Goal: Task Accomplishment & Management: Manage account settings

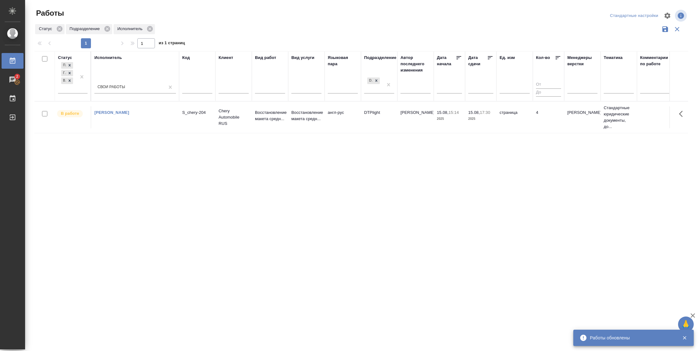
click at [531, 111] on td "страница" at bounding box center [514, 117] width 36 height 22
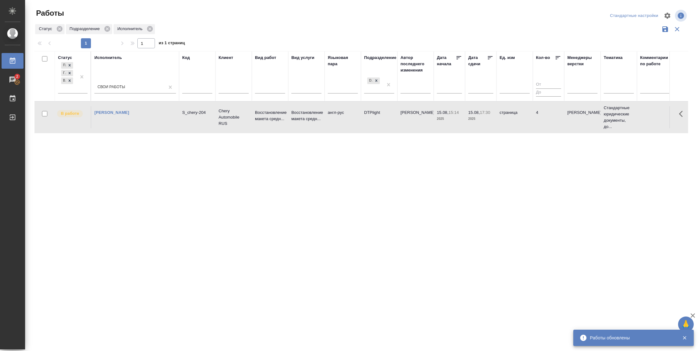
click at [531, 111] on td "страница" at bounding box center [514, 117] width 36 height 22
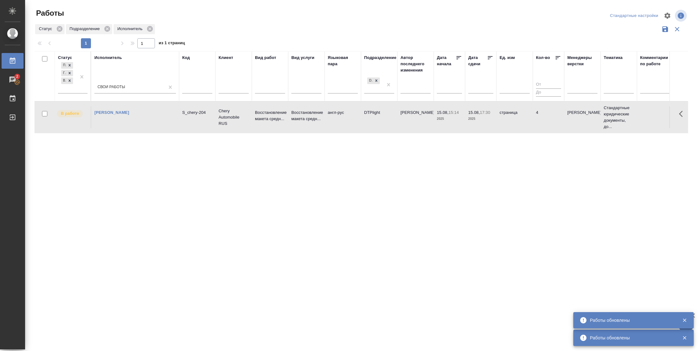
click at [485, 119] on p "2025" at bounding box center [480, 119] width 25 height 6
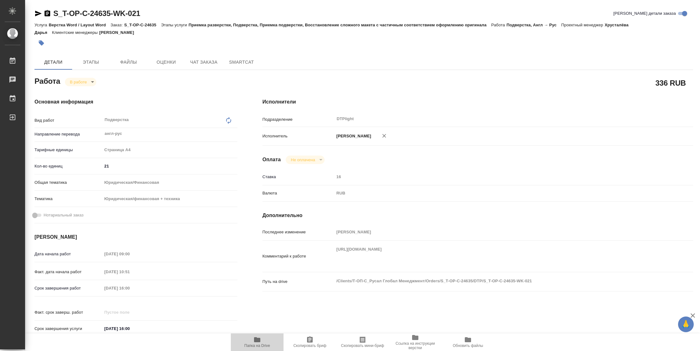
click at [261, 340] on icon "button" at bounding box center [257, 340] width 8 height 8
click at [38, 13] on icon "button" at bounding box center [38, 14] width 7 height 6
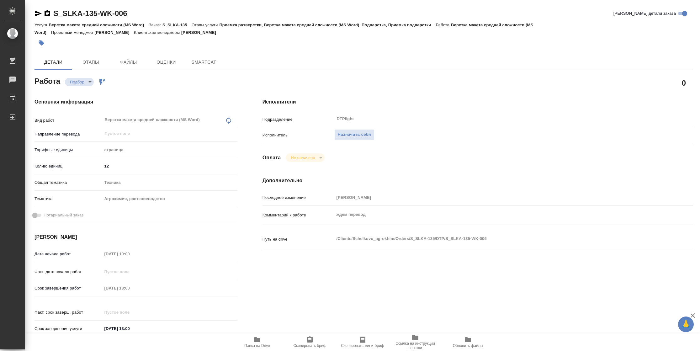
type textarea "x"
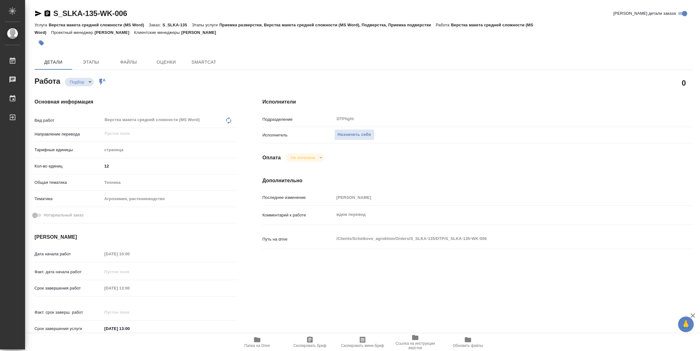
type textarea "x"
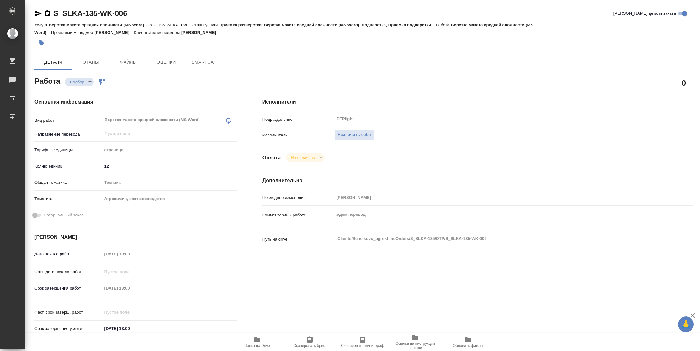
type textarea "x"
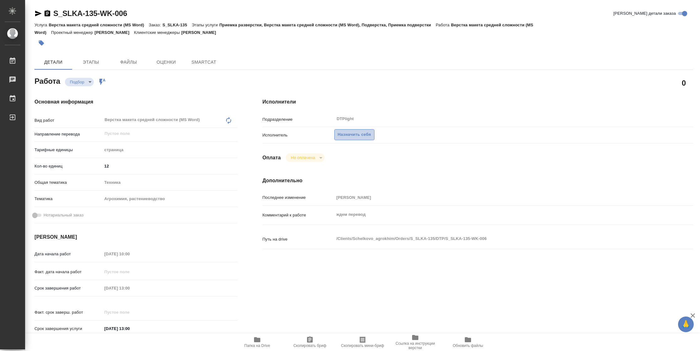
type textarea "x"
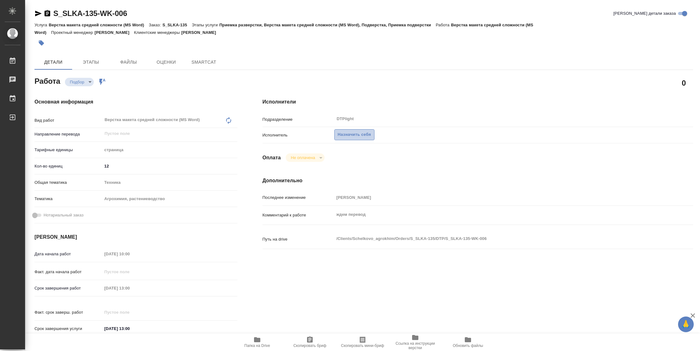
click at [358, 133] on span "Назначить себя" at bounding box center [354, 134] width 33 height 7
type textarea "x"
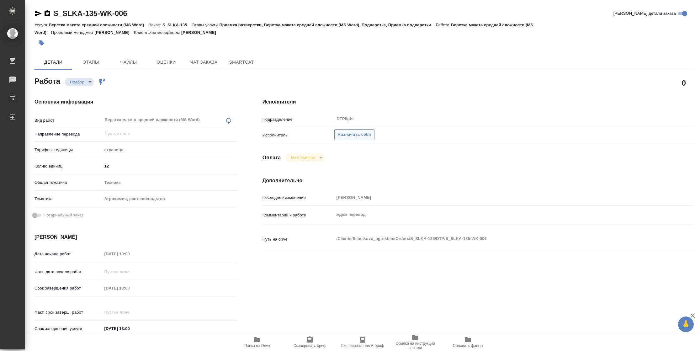
type textarea "x"
click at [358, 133] on span "Назначить себя" at bounding box center [354, 134] width 33 height 7
type textarea "x"
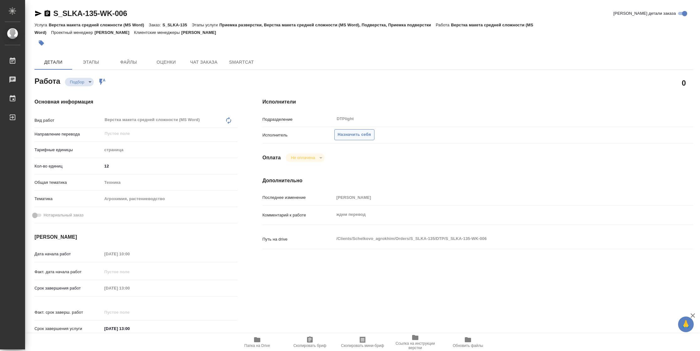
type textarea "x"
click at [358, 133] on span "Назначить себя" at bounding box center [354, 134] width 33 height 7
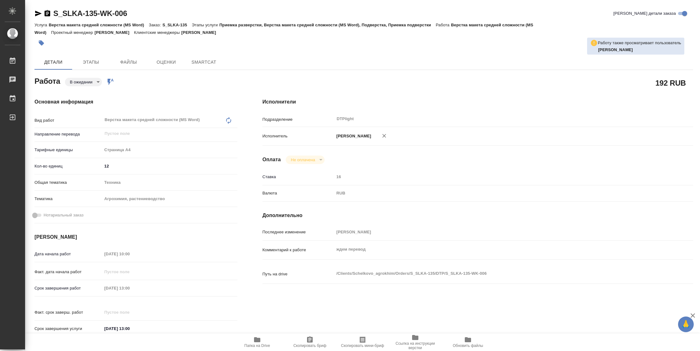
type textarea "x"
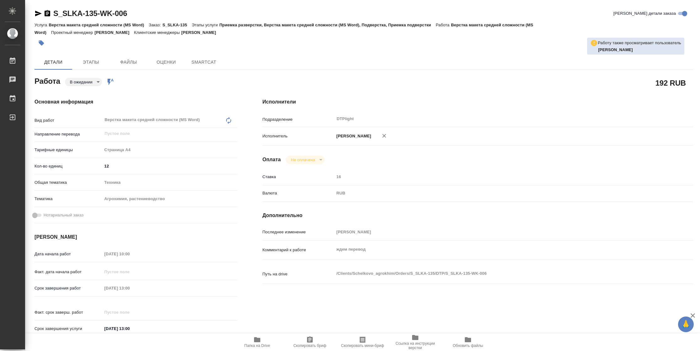
type textarea "x"
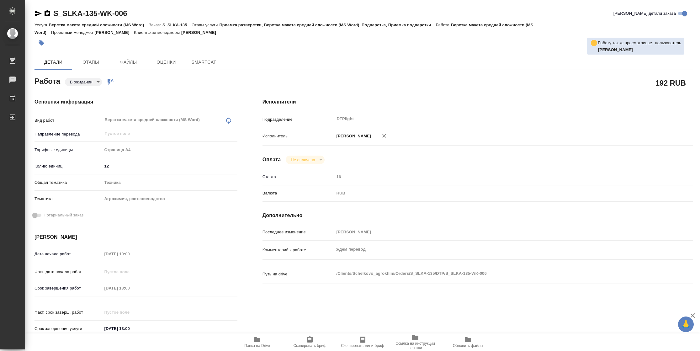
type textarea "x"
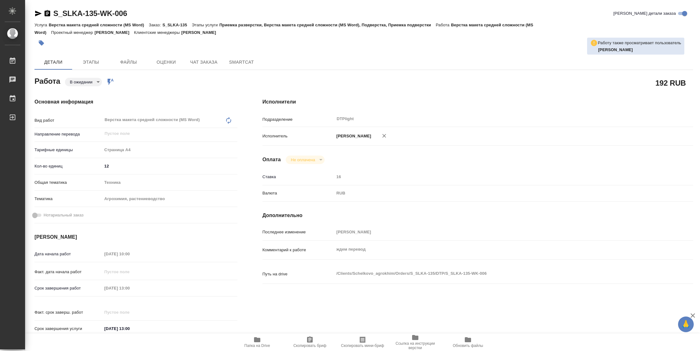
type textarea "x"
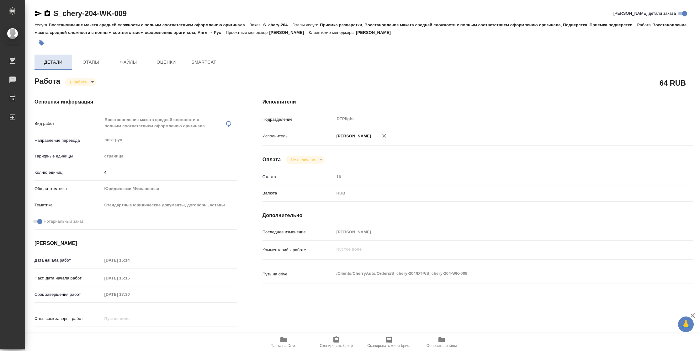
type textarea "x"
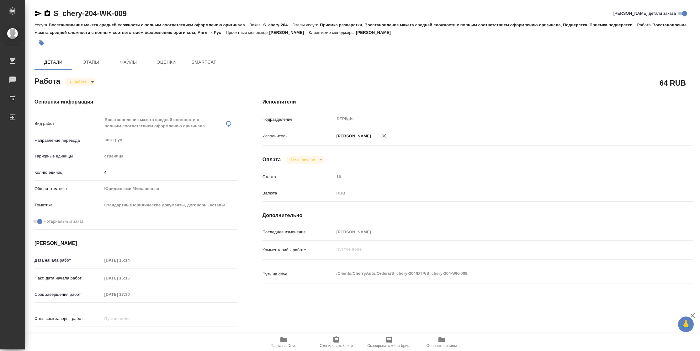
type textarea "x"
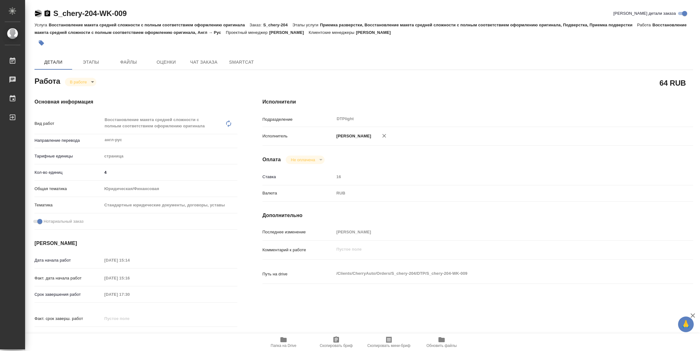
click at [35, 14] on icon "button" at bounding box center [38, 14] width 8 height 8
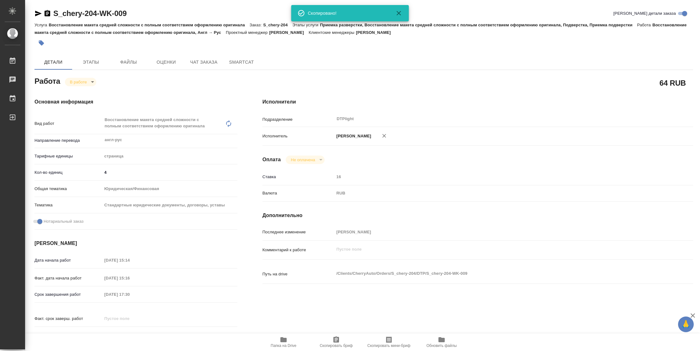
type textarea "x"
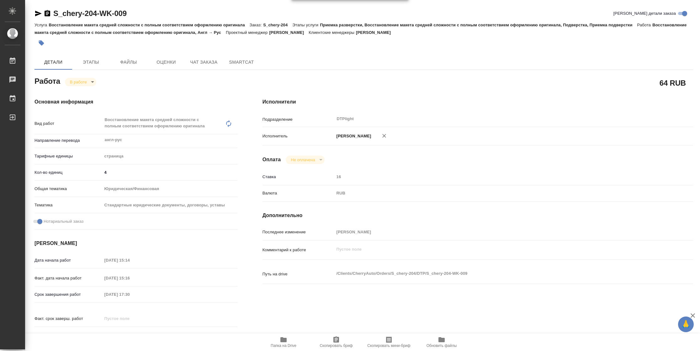
type textarea "x"
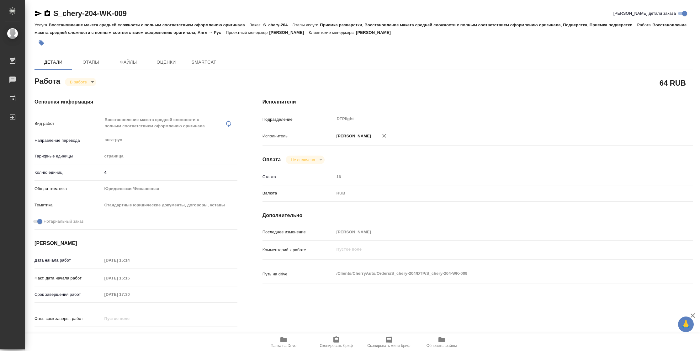
type textarea "x"
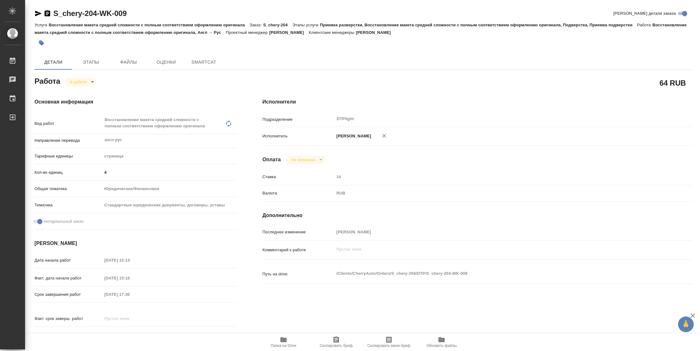
type textarea "x"
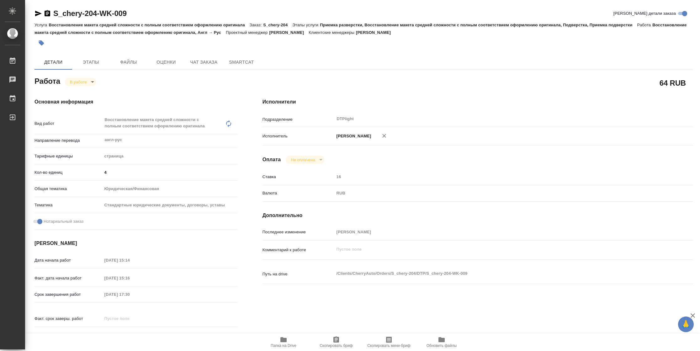
type textarea "x"
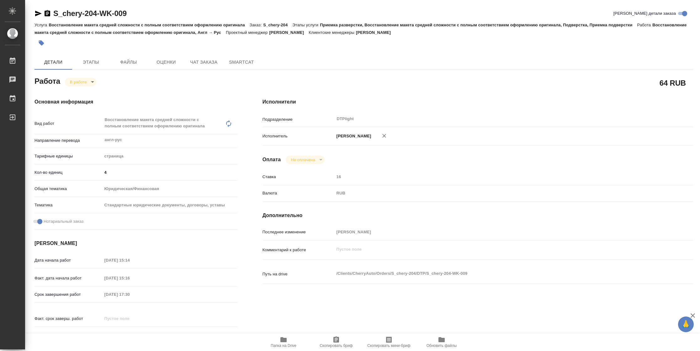
type textarea "x"
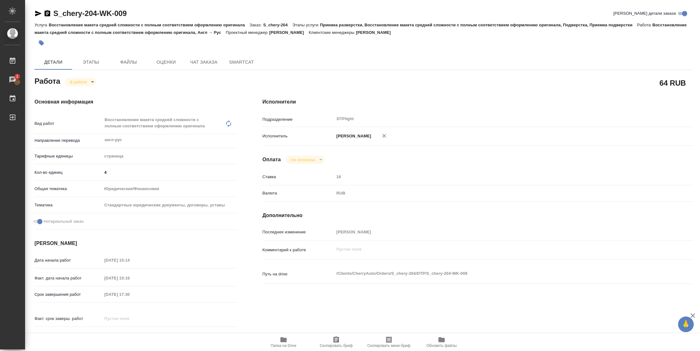
type textarea "x"
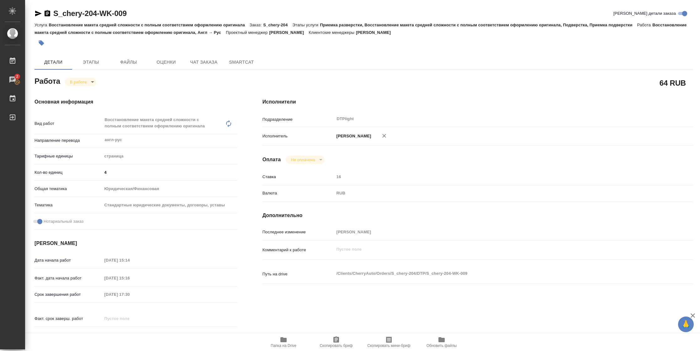
click at [281, 342] on icon "button" at bounding box center [284, 340] width 8 height 8
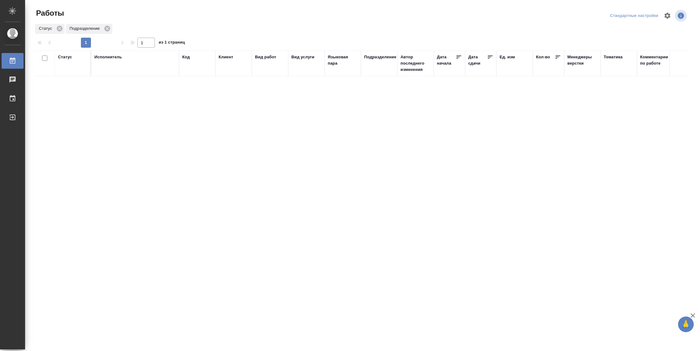
click at [61, 54] on div "Статус" at bounding box center [65, 57] width 14 height 6
click at [71, 82] on div "Подбор Готов к работе" at bounding box center [67, 75] width 18 height 24
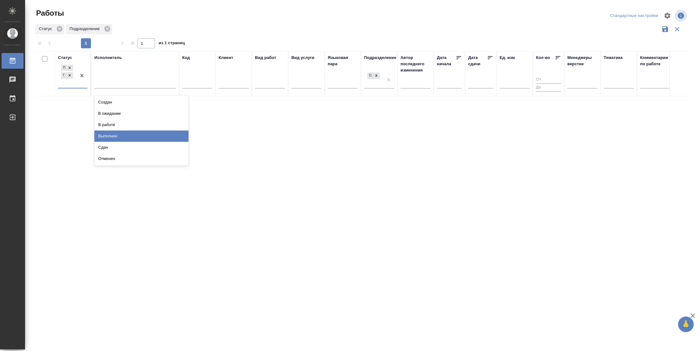
click at [122, 134] on div "Выполнен" at bounding box center [141, 135] width 94 height 11
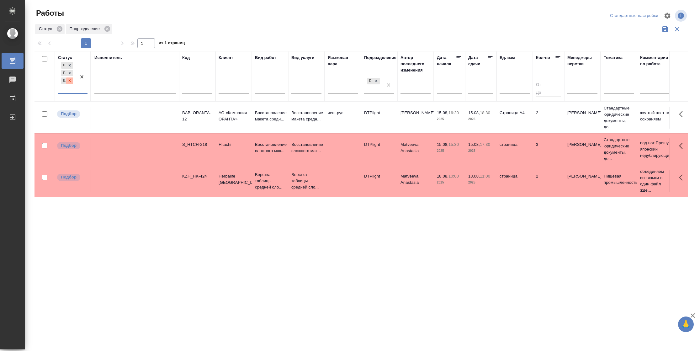
click at [69, 81] on icon at bounding box center [69, 80] width 4 height 4
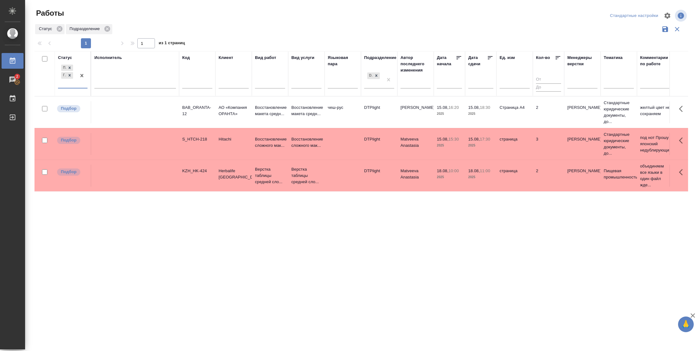
click at [74, 87] on div "Подбор Готов к работе" at bounding box center [67, 75] width 18 height 24
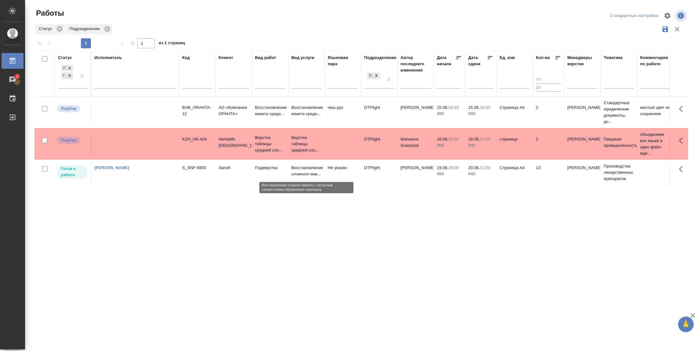
click at [305, 177] on p "Восстановление сложного мак..." at bounding box center [306, 171] width 30 height 13
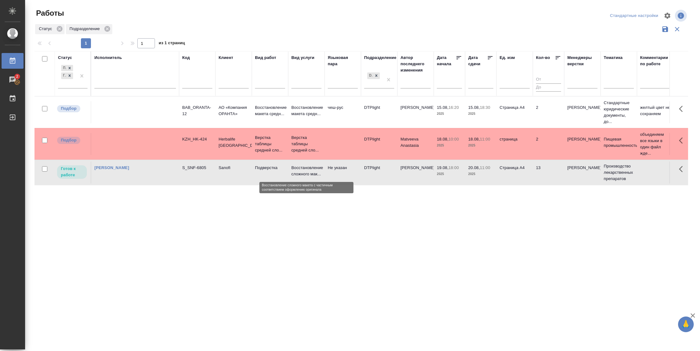
click at [305, 177] on p "Восстановление сложного мак..." at bounding box center [306, 171] width 30 height 13
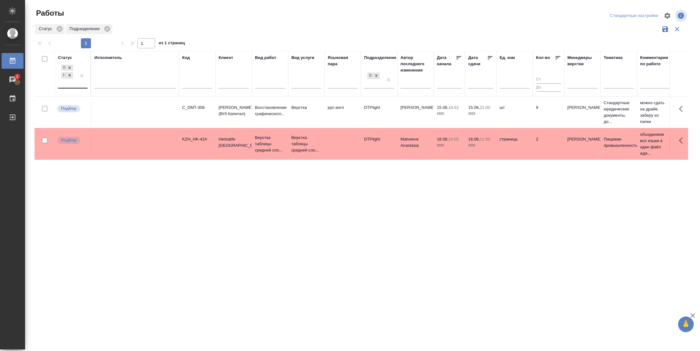
click at [69, 83] on div "Подбор Готов к работе" at bounding box center [67, 75] width 18 height 24
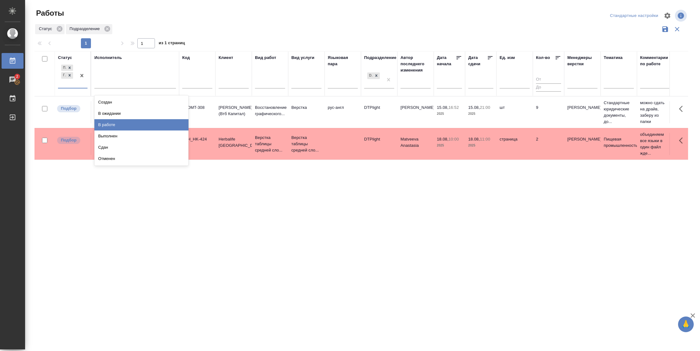
click at [117, 122] on div "В работе" at bounding box center [141, 124] width 94 height 11
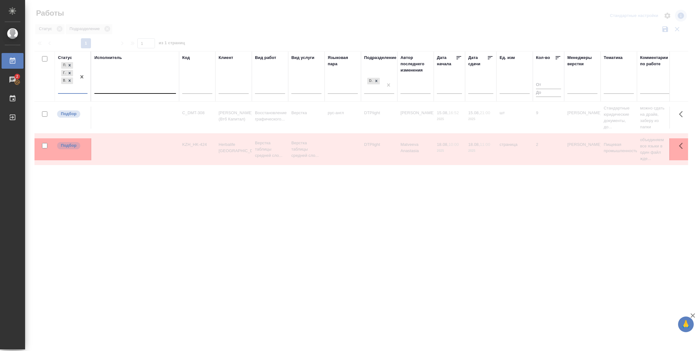
click at [121, 88] on div at bounding box center [135, 87] width 82 height 9
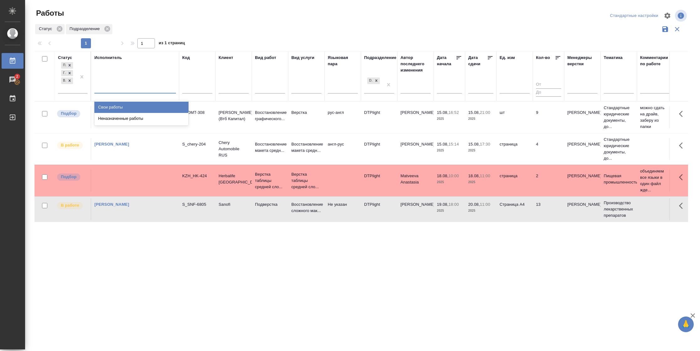
click at [121, 107] on div "Свои работы" at bounding box center [141, 107] width 94 height 11
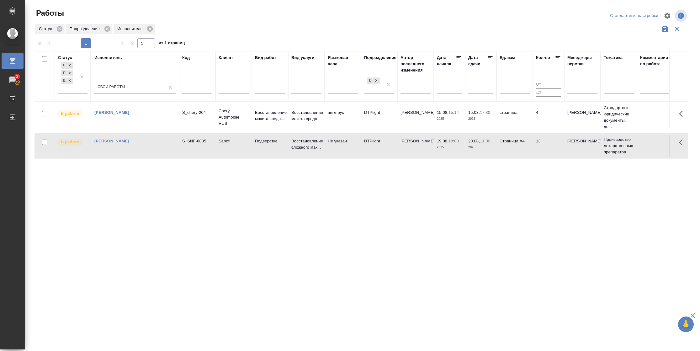
click at [555, 128] on td "4" at bounding box center [548, 117] width 31 height 22
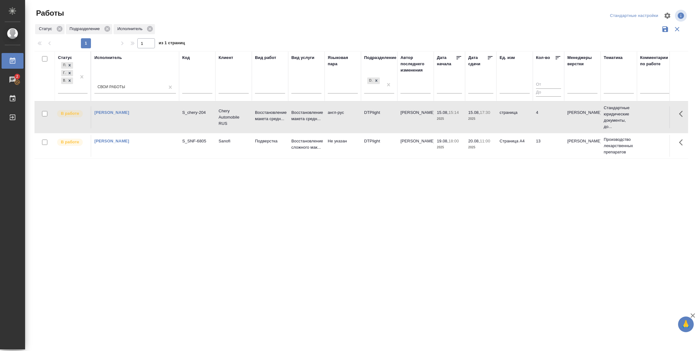
click at [555, 128] on td "4" at bounding box center [548, 117] width 31 height 22
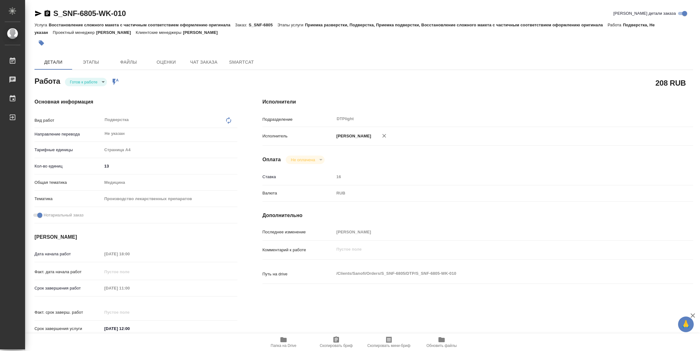
click at [102, 80] on body "🙏 .cls-1 fill:#fff; AWATERA Vasilyeva Natalia Работы Чаты График Выйти S_SNF-68…" at bounding box center [350, 175] width 700 height 351
click at [90, 83] on button "В работе" at bounding box center [80, 81] width 21 height 7
type textarea "x"
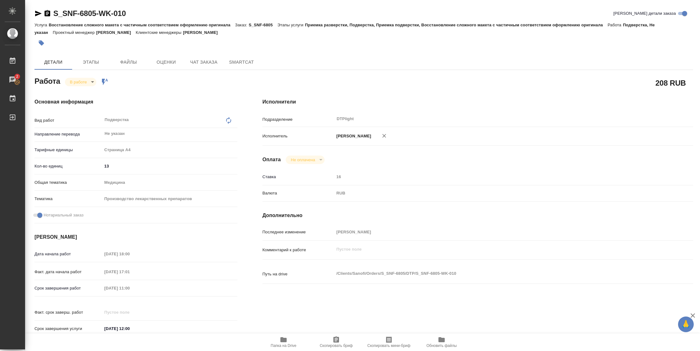
type textarea "x"
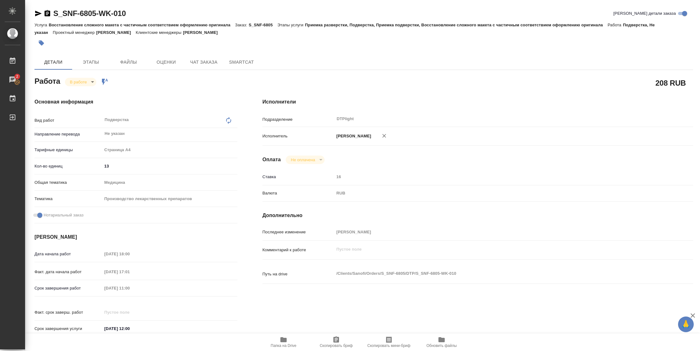
type textarea "x"
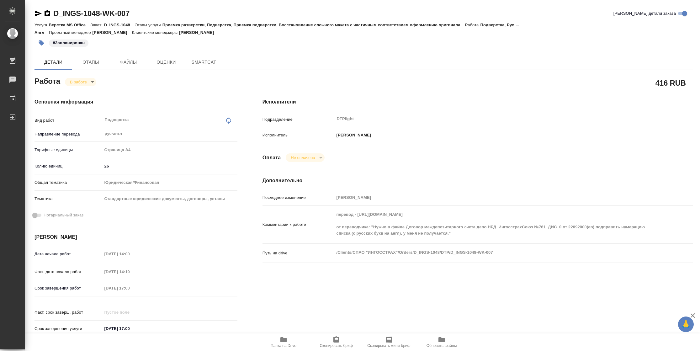
type textarea "x"
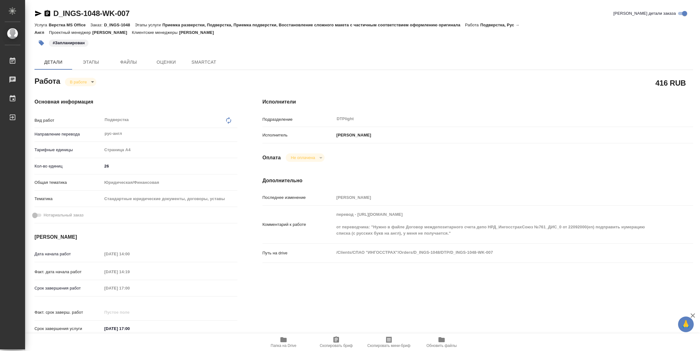
type textarea "x"
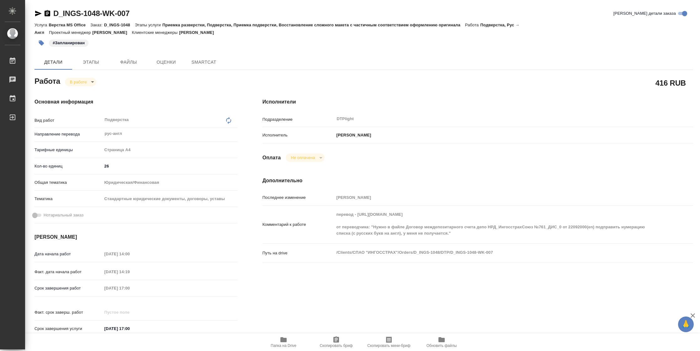
type textarea "x"
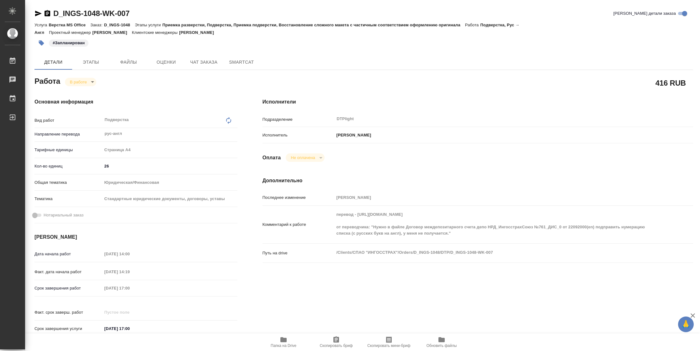
type textarea "x"
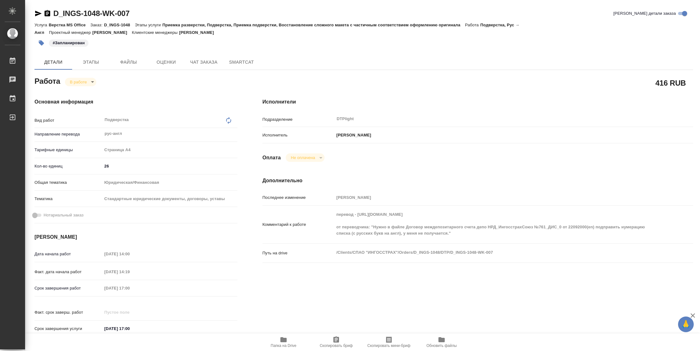
type textarea "x"
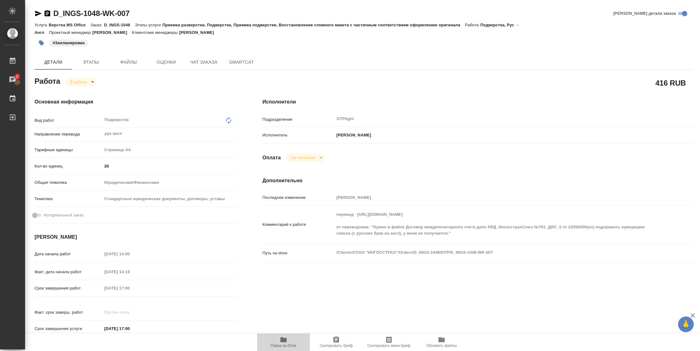
click at [289, 345] on span "Папка на Drive" at bounding box center [284, 345] width 26 height 4
type textarea "x"
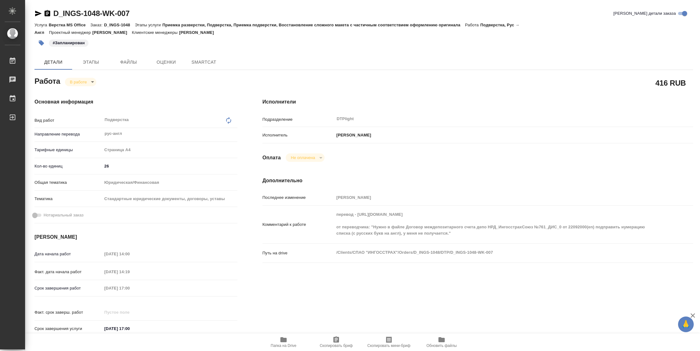
type textarea "x"
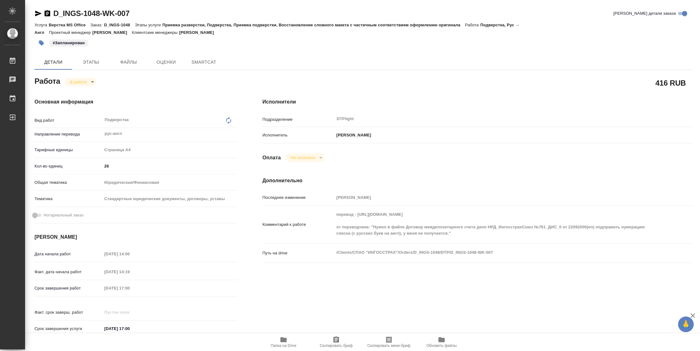
type textarea "x"
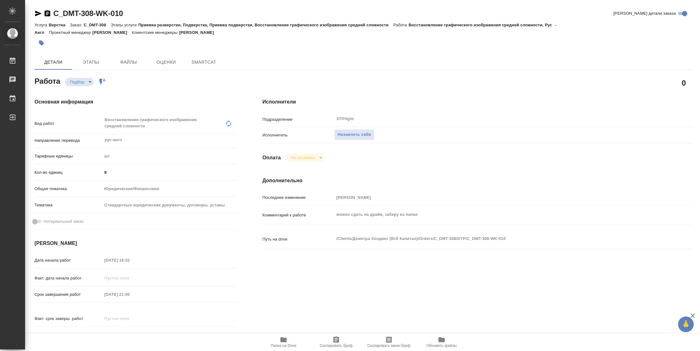
type textarea "x"
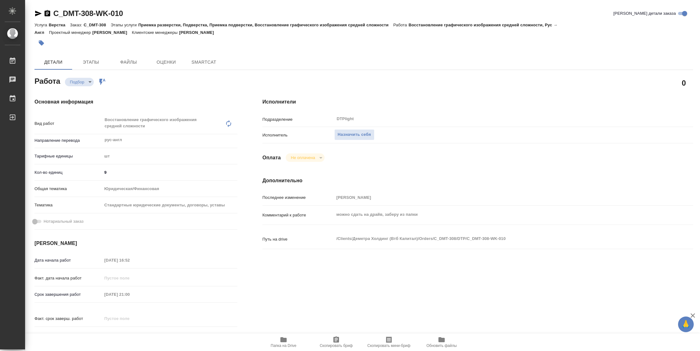
type textarea "x"
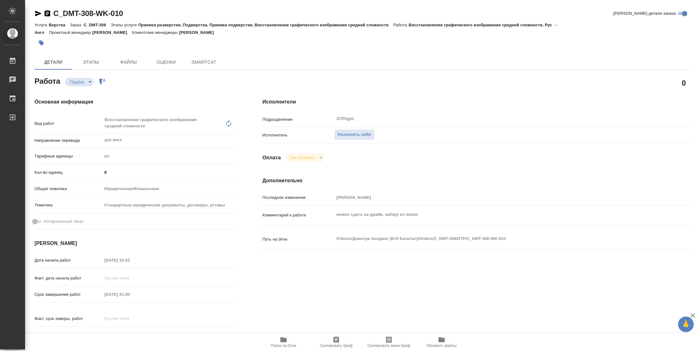
type textarea "x"
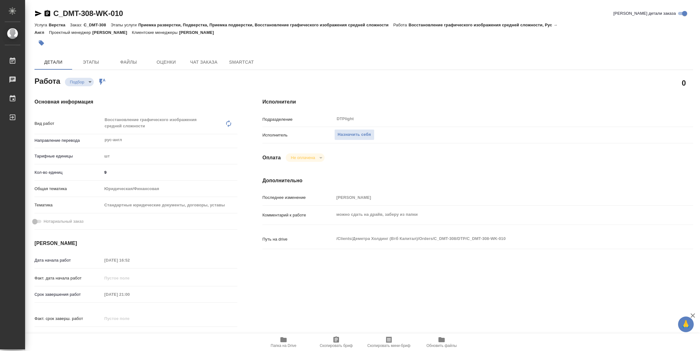
click at [279, 345] on span "Папка на Drive" at bounding box center [284, 345] width 26 height 4
type textarea "x"
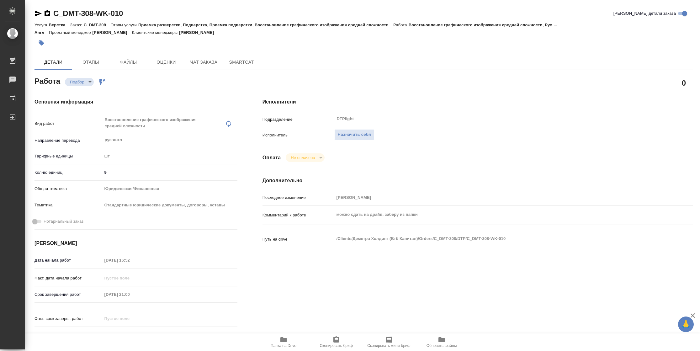
type textarea "x"
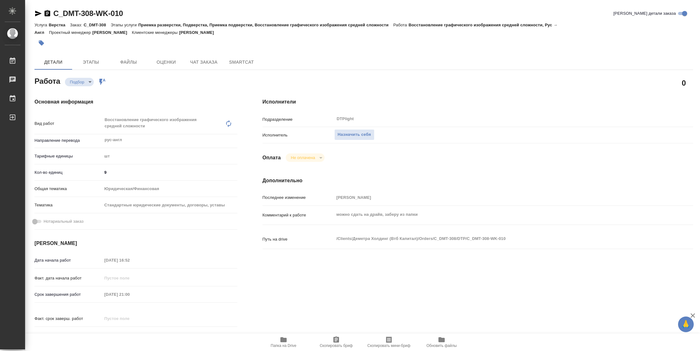
type textarea "x"
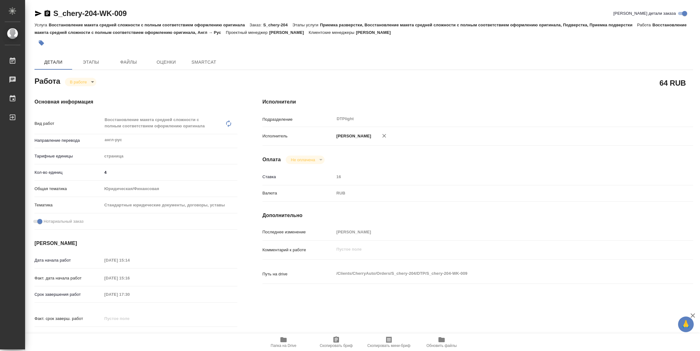
type textarea "x"
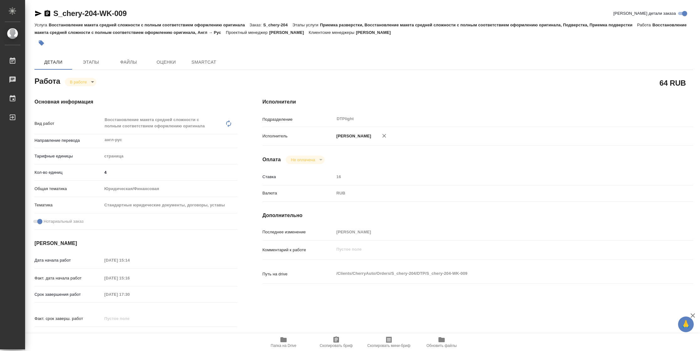
type textarea "x"
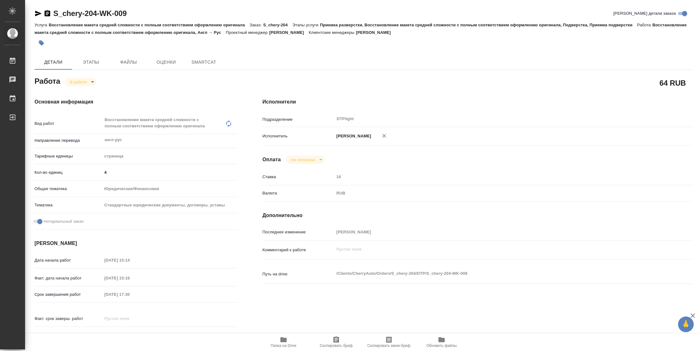
type textarea "x"
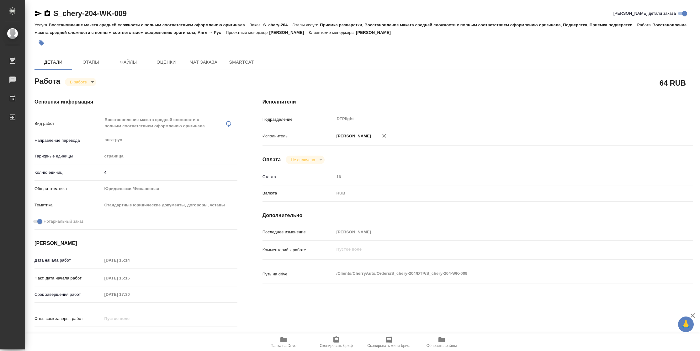
type textarea "x"
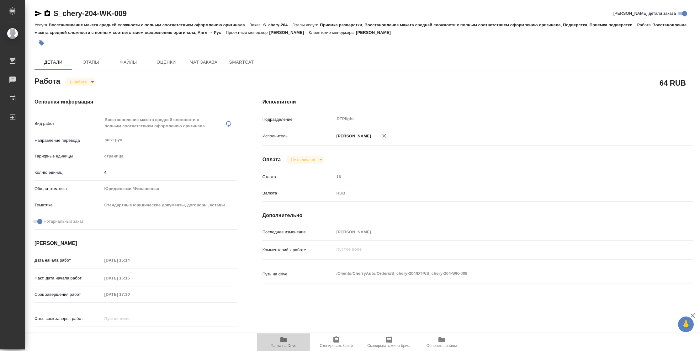
click at [289, 347] on span "Папка на Drive" at bounding box center [284, 345] width 26 height 4
type textarea "x"
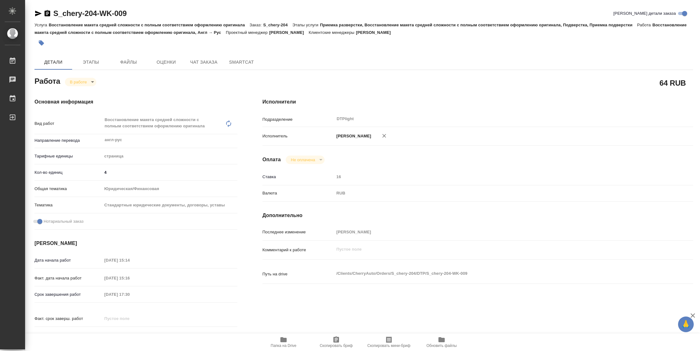
type textarea "x"
click at [87, 81] on body "🙏 .cls-1 fill:#fff; AWATERA [PERSON_NAME] 2 Чаты График Выйти S_chery-204-WK-00…" at bounding box center [350, 175] width 700 height 351
click at [87, 92] on button "Выполнен" at bounding box center [81, 92] width 23 height 7
type textarea "x"
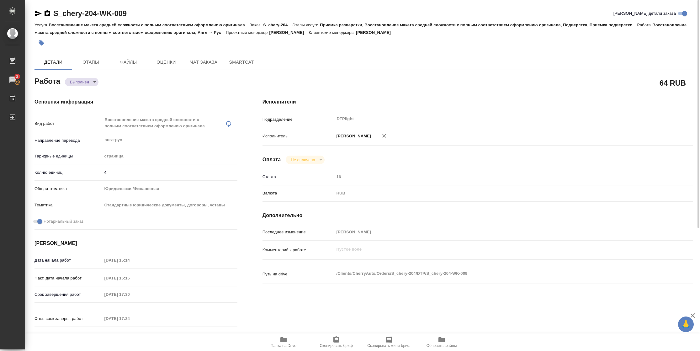
type textarea "x"
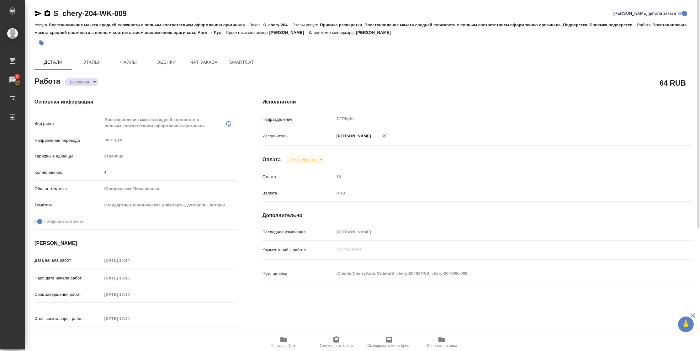
type textarea "x"
